Goal: Task Accomplishment & Management: Use online tool/utility

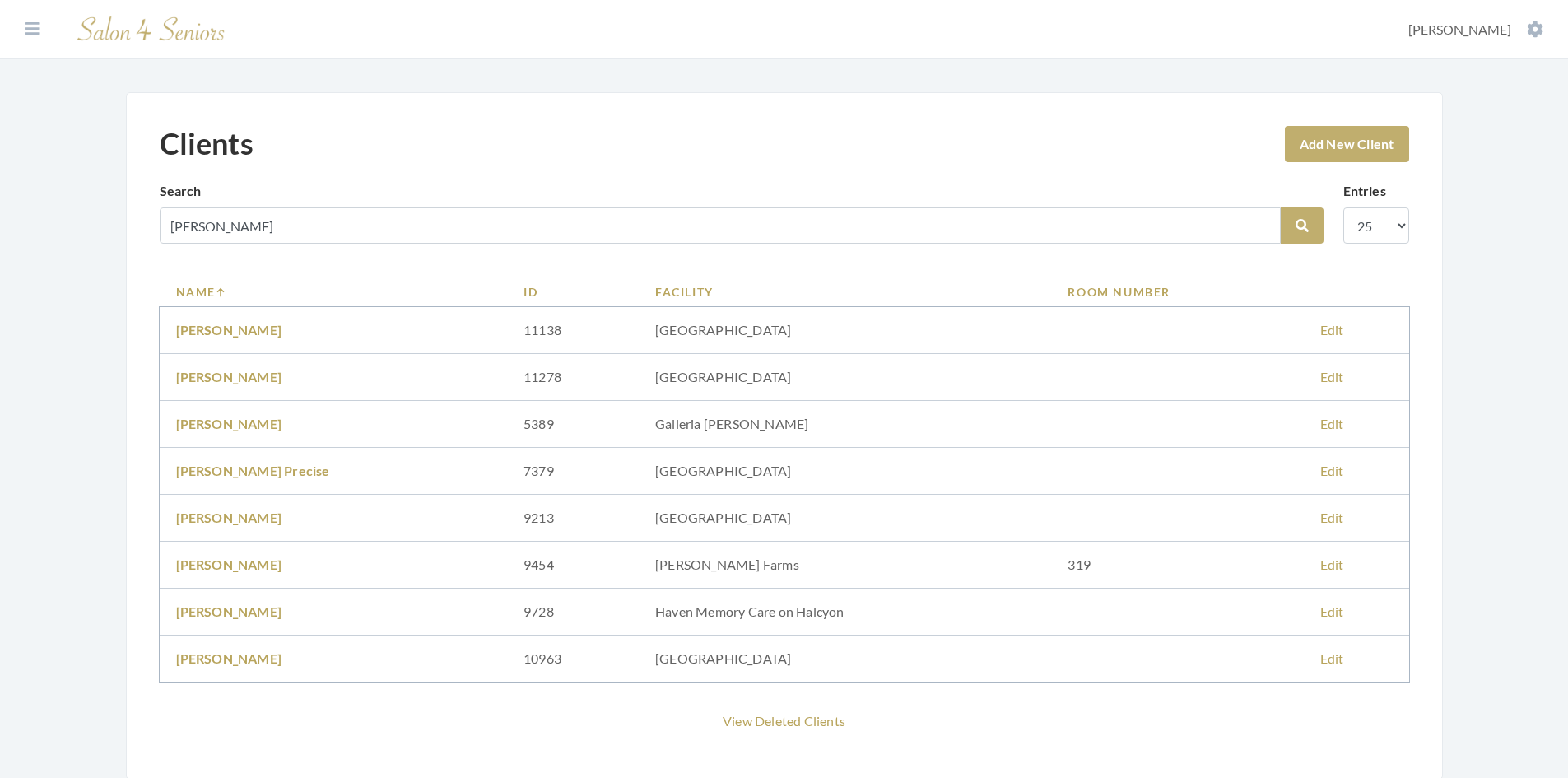
click at [34, 26] on icon at bounding box center [31, 28] width 15 height 17
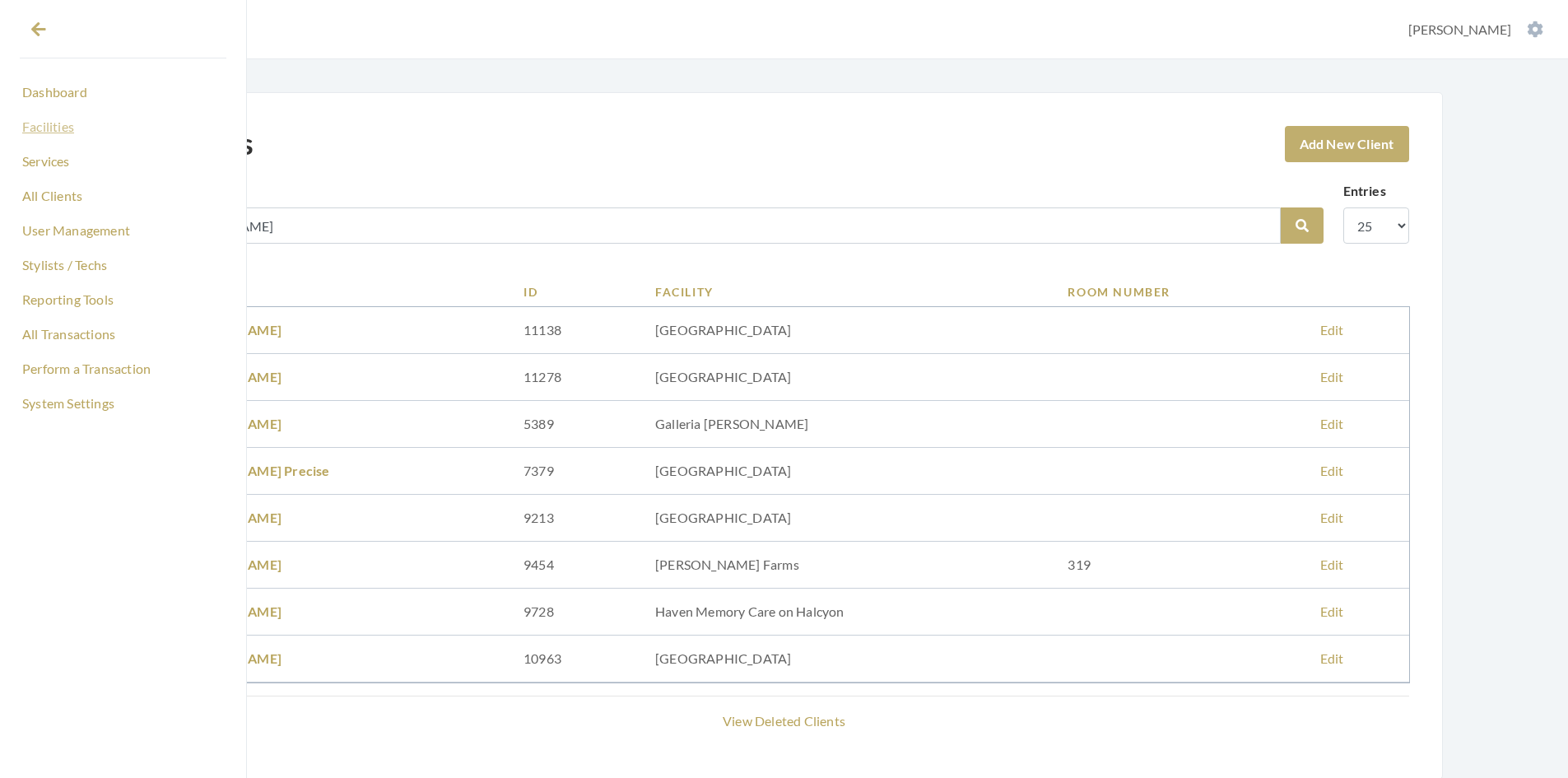
click at [37, 132] on link "Facilities" at bounding box center [122, 126] width 207 height 28
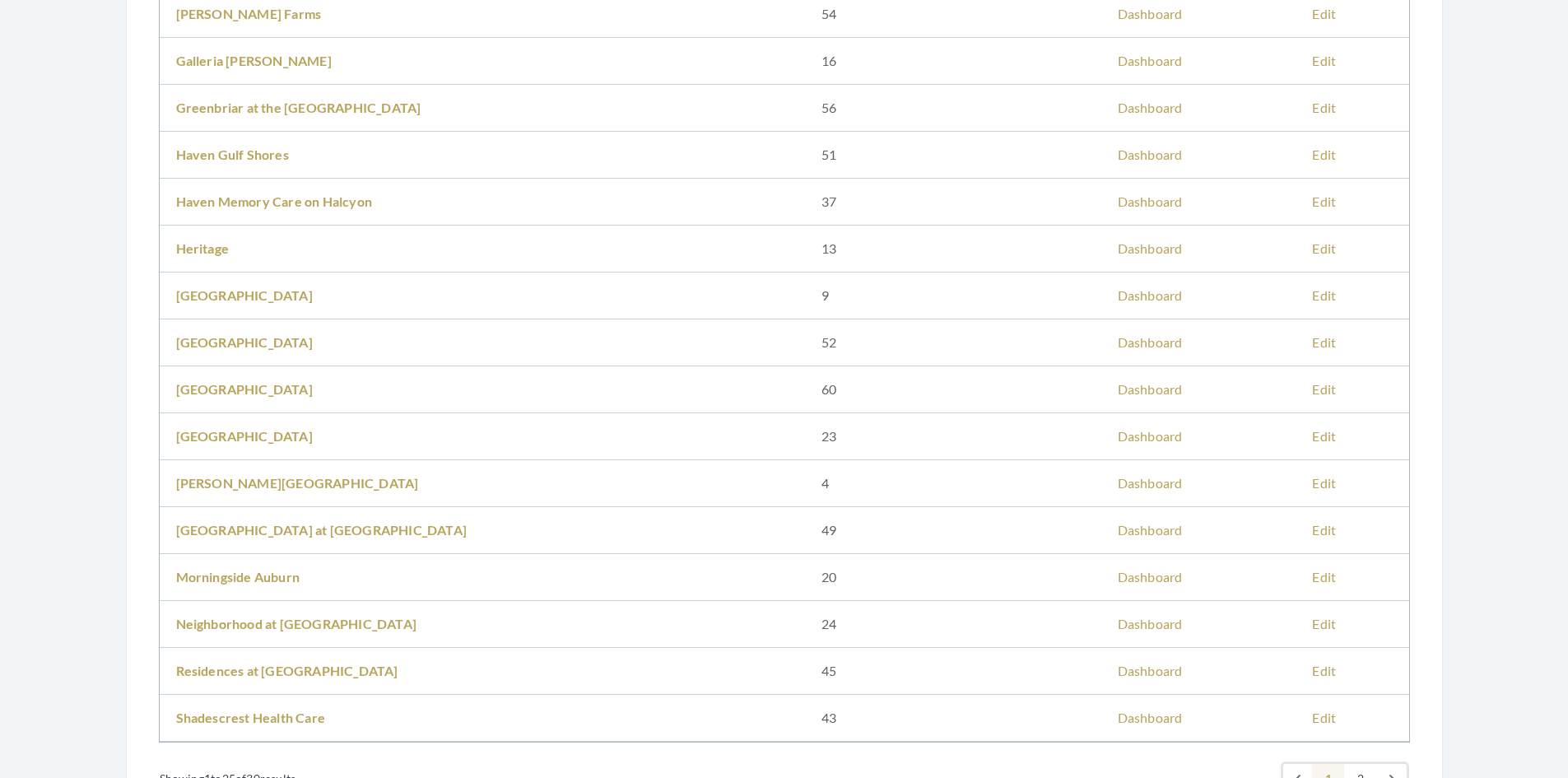
scroll to position [741, 0]
click at [255, 568] on link "Morningside Auburn" at bounding box center [238, 575] width 124 height 16
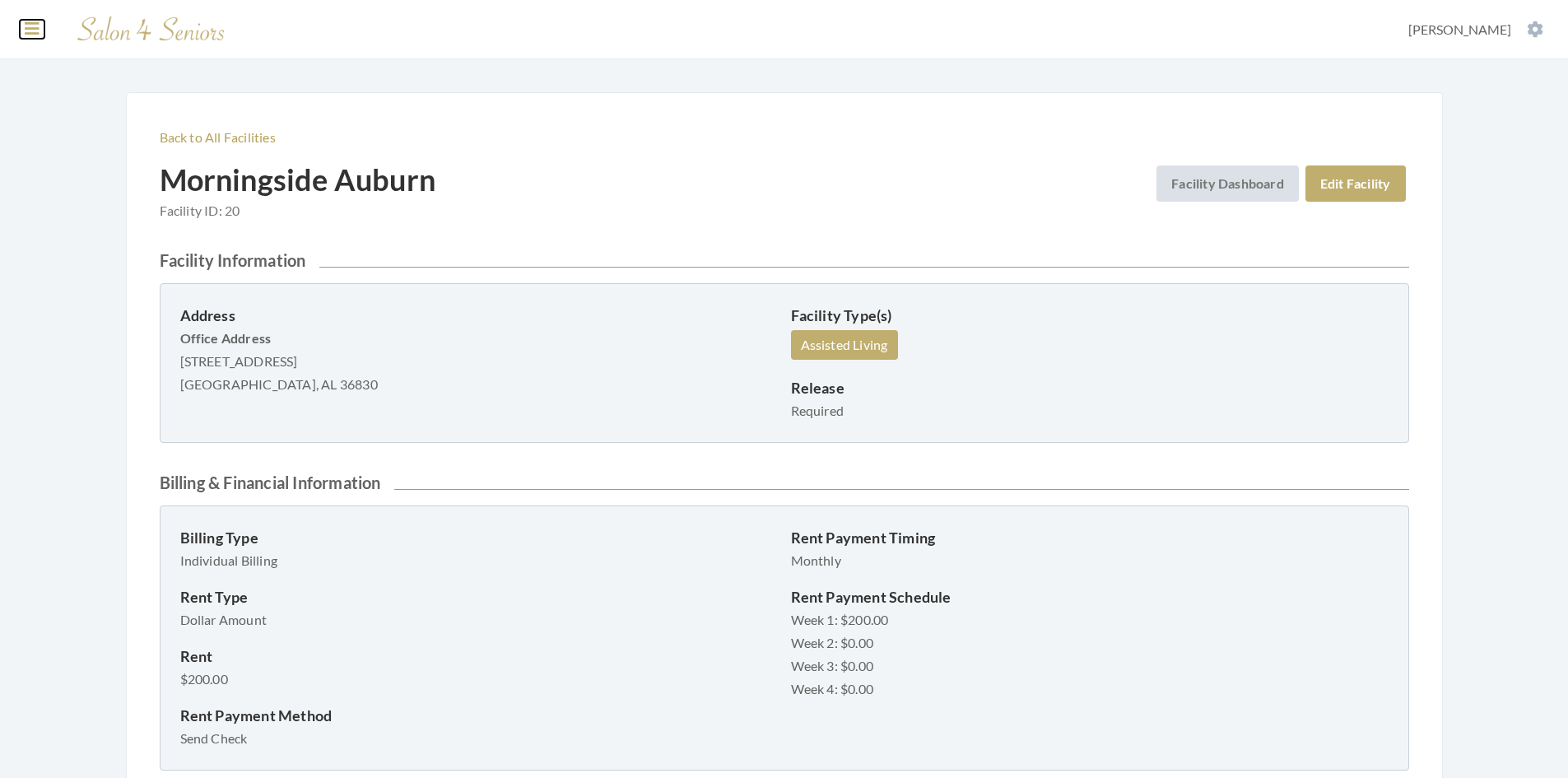
click at [35, 26] on icon at bounding box center [31, 28] width 15 height 17
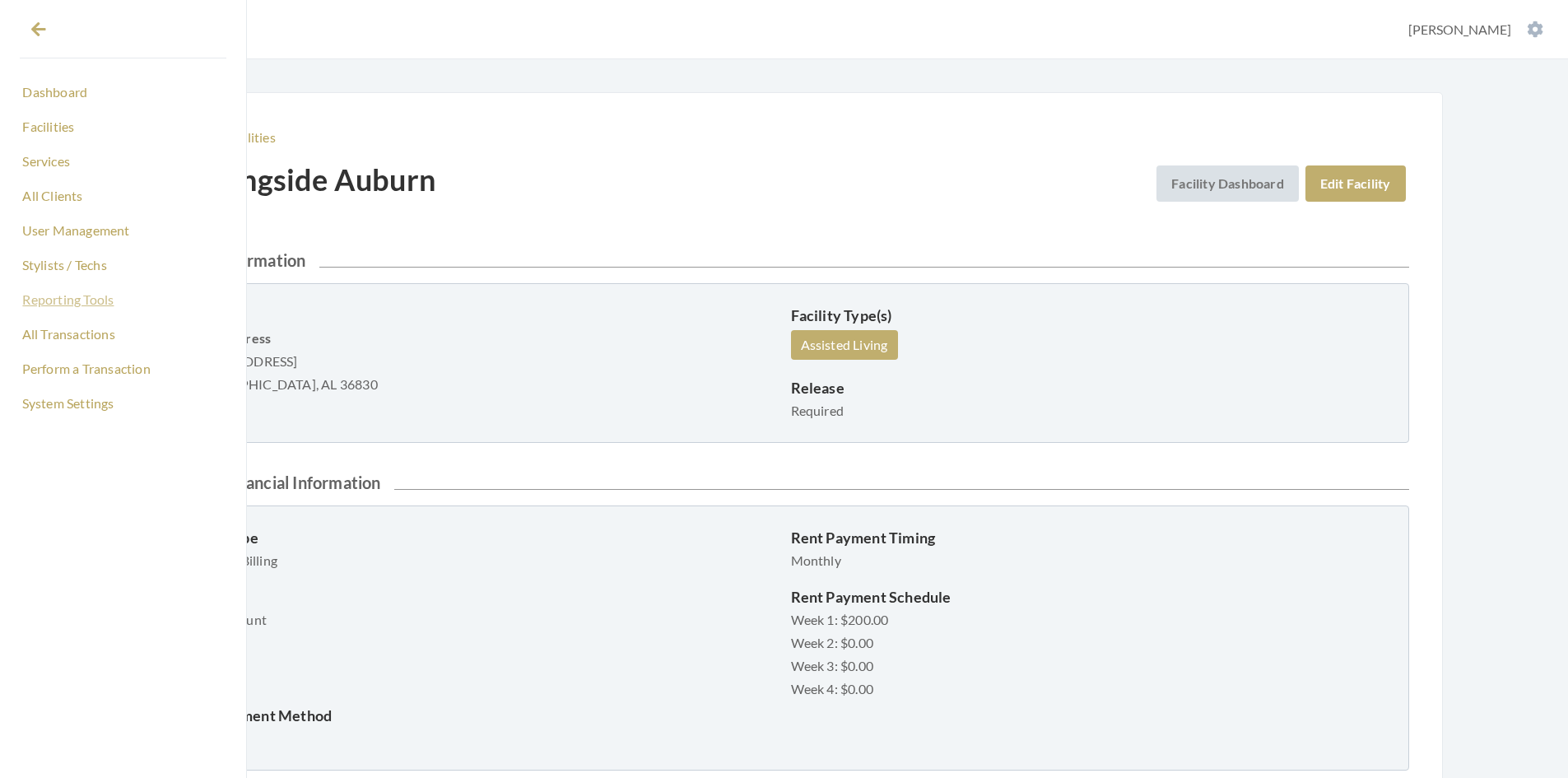
click at [98, 297] on link "Reporting Tools" at bounding box center [122, 300] width 207 height 28
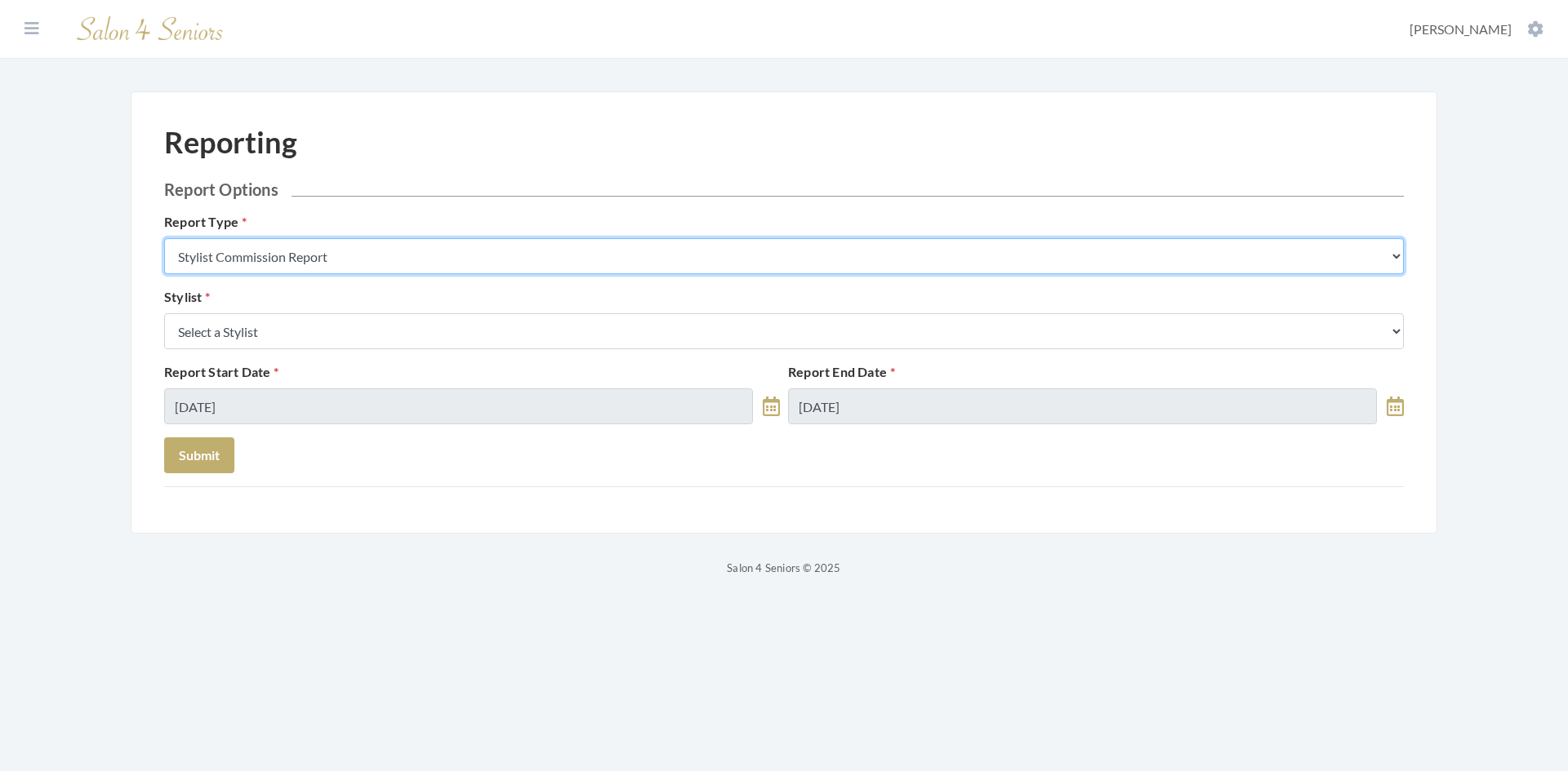
click at [332, 258] on select "Stylist Commission Report Tech Payroll Report Facility Billing Report Individua…" at bounding box center [784, 255] width 1240 height 36
select select "individual"
click at [164, 238] on select "Stylist Commission Report Tech Payroll Report Facility Billing Report Individua…" at bounding box center [784, 255] width 1240 height 36
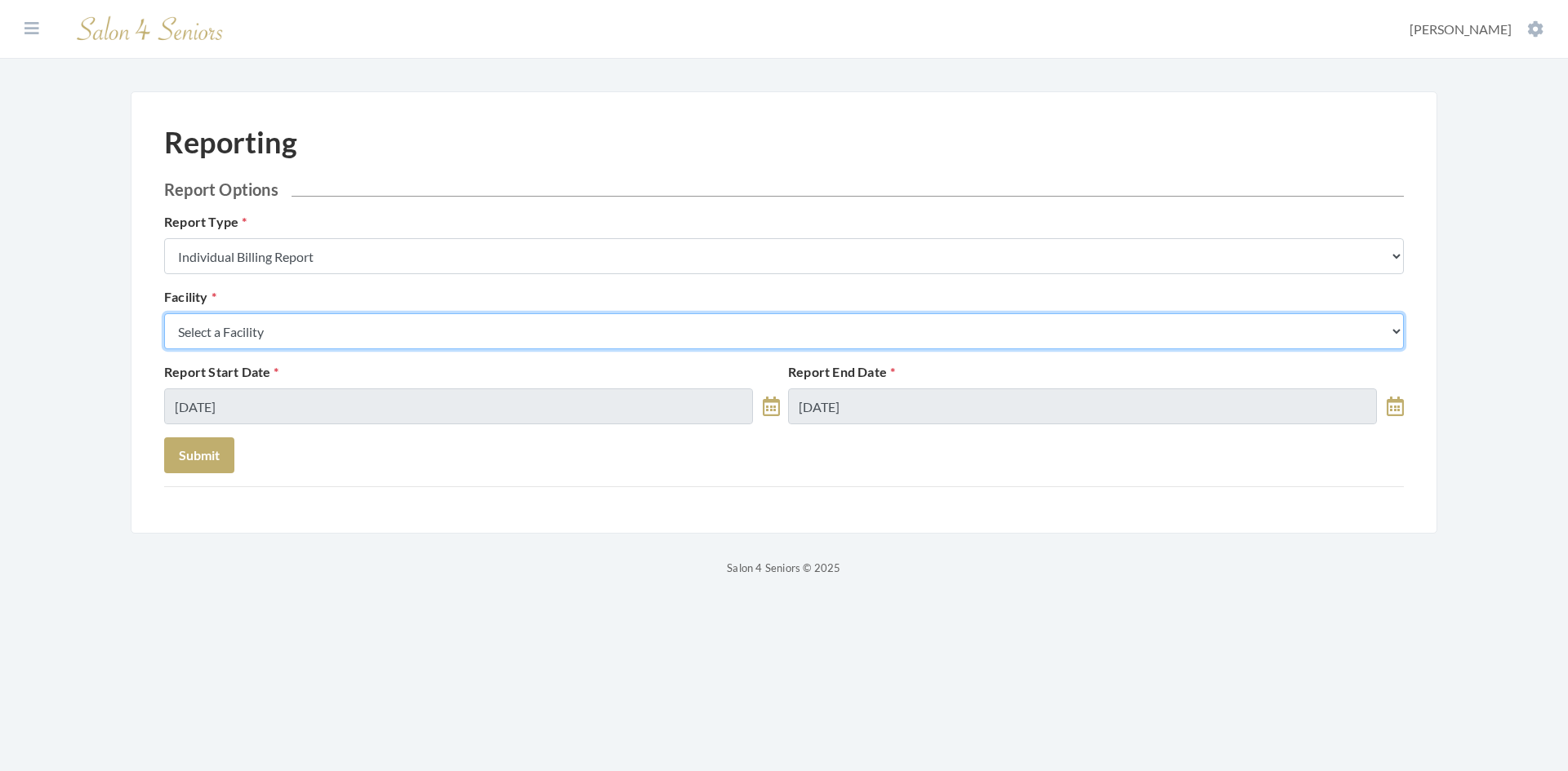
click at [301, 344] on select "Select a Facility Arbor Lakes NH Asher Point Belvedere Commons Brookdale Jones …" at bounding box center [784, 331] width 1240 height 36
select select "20"
click at [164, 313] on select "Select a Facility Arbor Lakes NH Asher Point Belvedere Commons Brookdale Jones …" at bounding box center [784, 331] width 1240 height 36
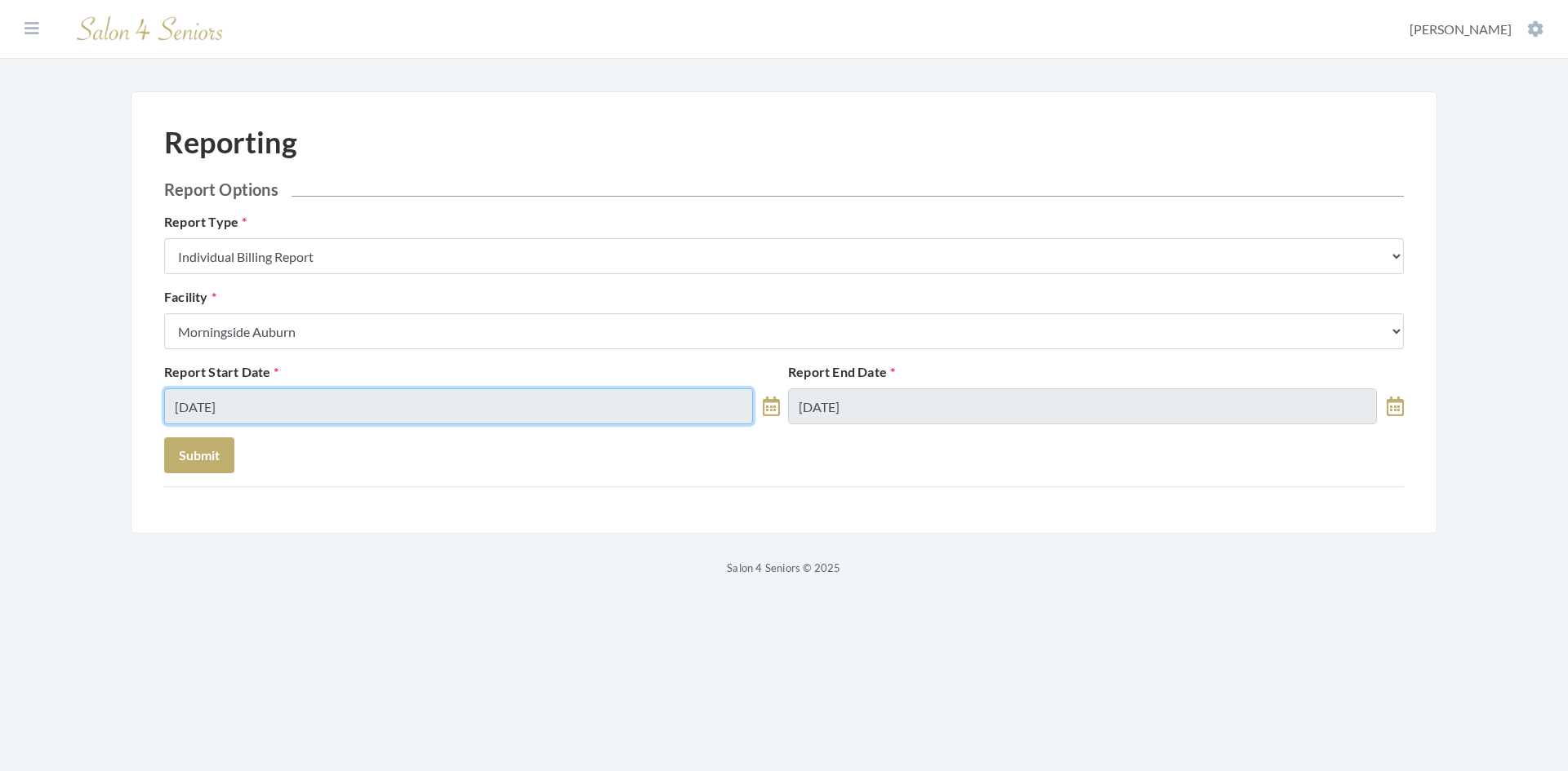
click at [274, 412] on input "09/08/2025" at bounding box center [458, 406] width 589 height 36
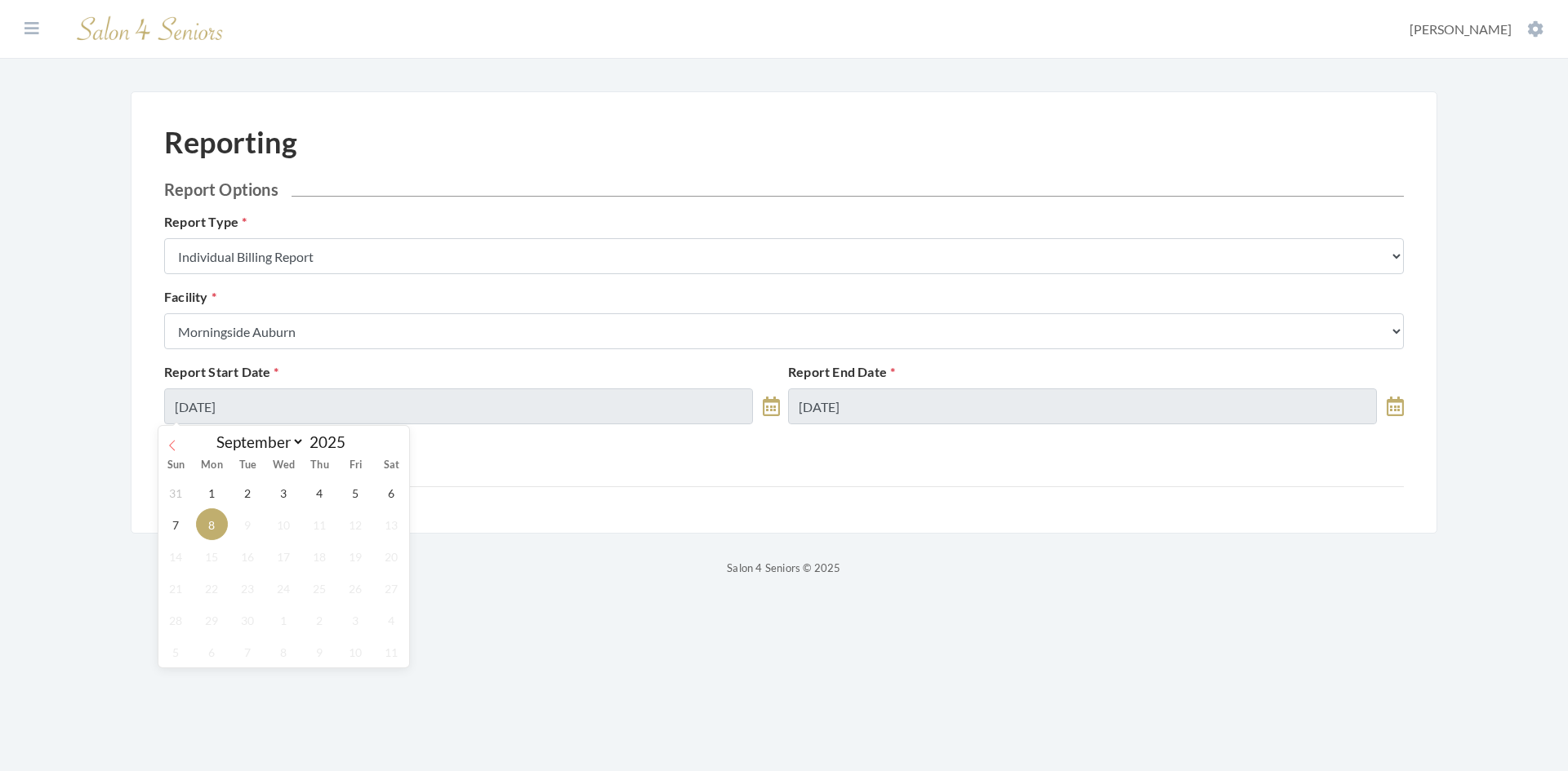
click at [172, 449] on icon at bounding box center [173, 446] width 12 height 12
select select "7"
click at [361, 490] on span "1" at bounding box center [355, 492] width 32 height 32
type input "08/01/2025"
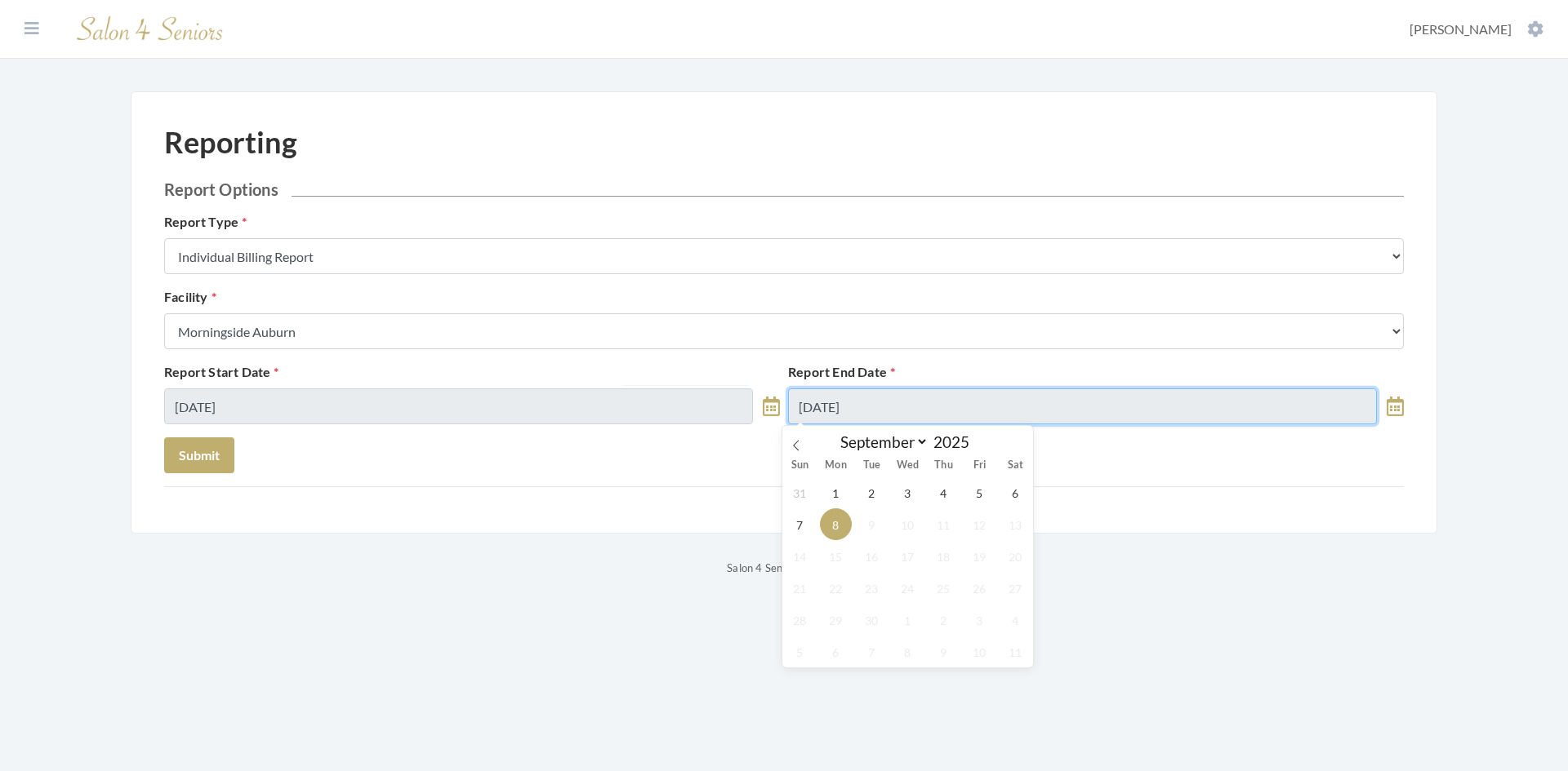
click at [881, 405] on input "09/08/2025" at bounding box center [1082, 406] width 589 height 36
click at [799, 449] on icon at bounding box center [797, 446] width 12 height 12
select select "7"
click at [798, 649] on span "31" at bounding box center [799, 651] width 32 height 32
type input "08/31/2025"
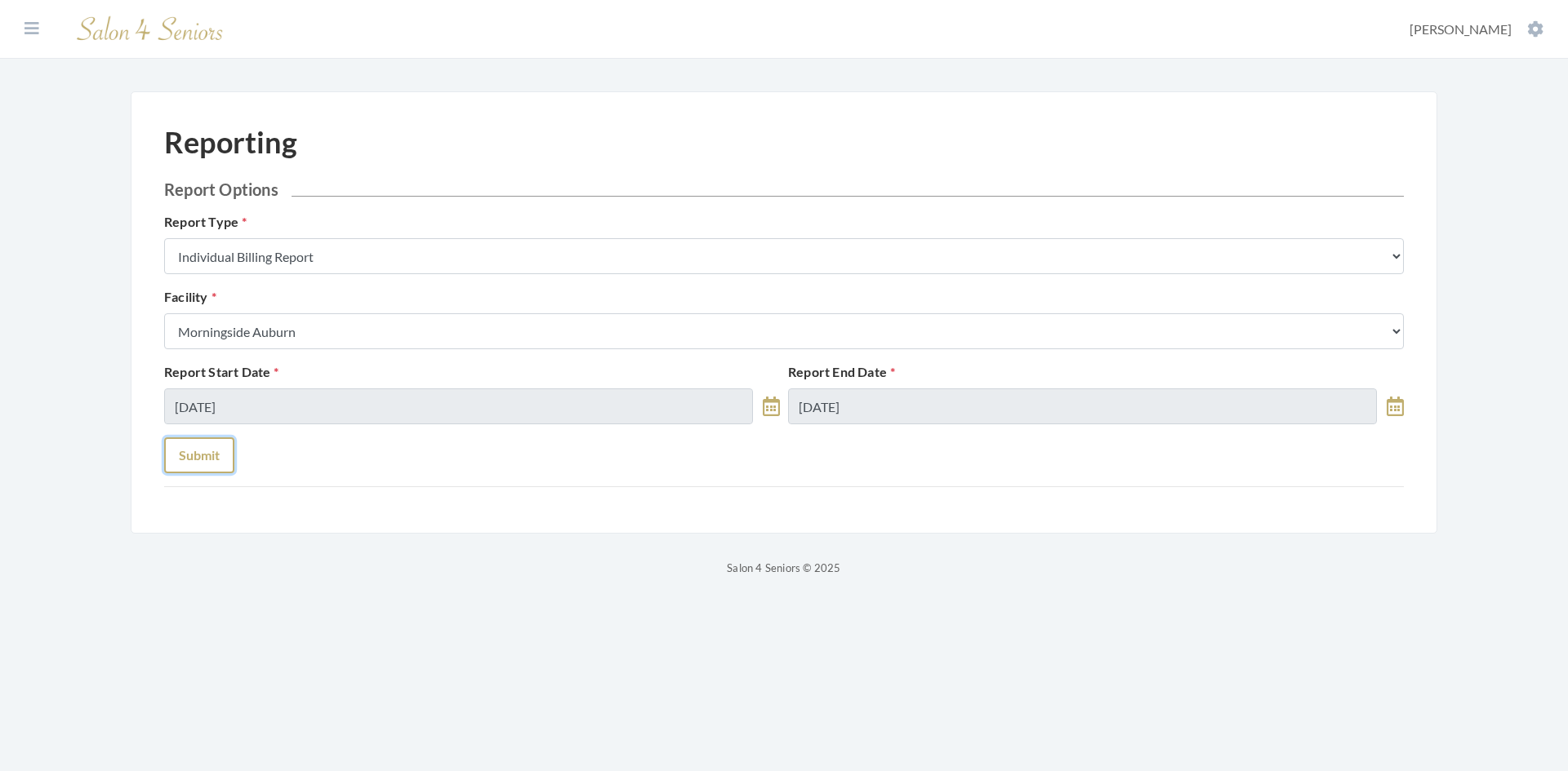
click at [212, 460] on button "Submit" at bounding box center [199, 455] width 70 height 36
